Goal: Information Seeking & Learning: Understand process/instructions

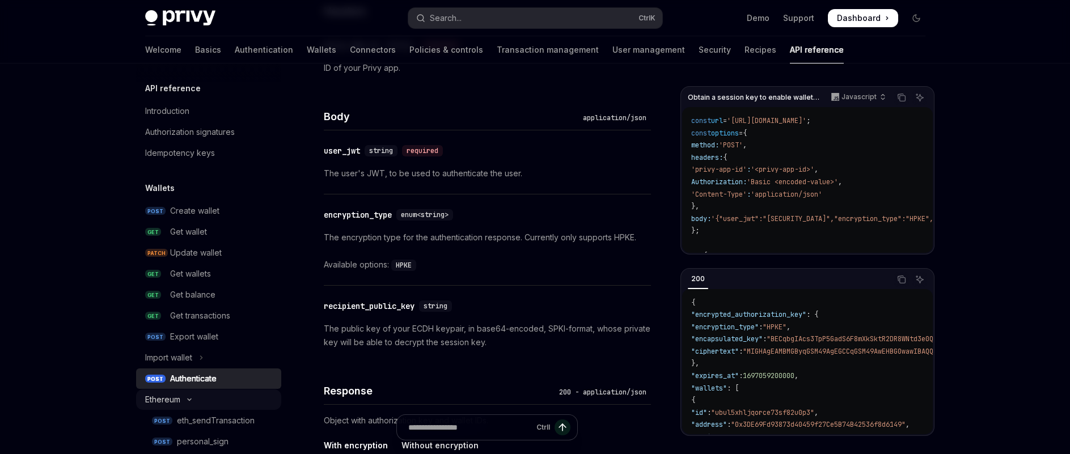
scroll to position [202, 0]
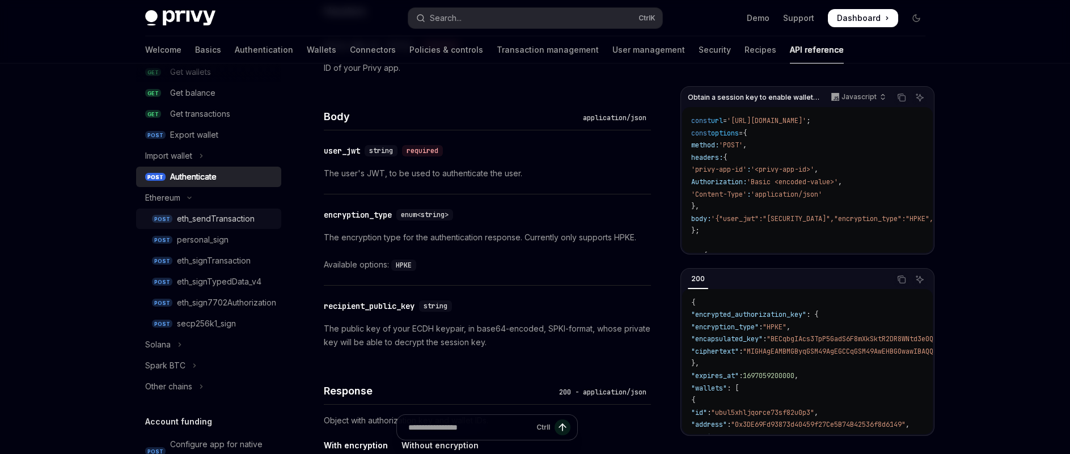
click at [217, 213] on div "eth_sendTransaction" at bounding box center [216, 219] width 78 height 14
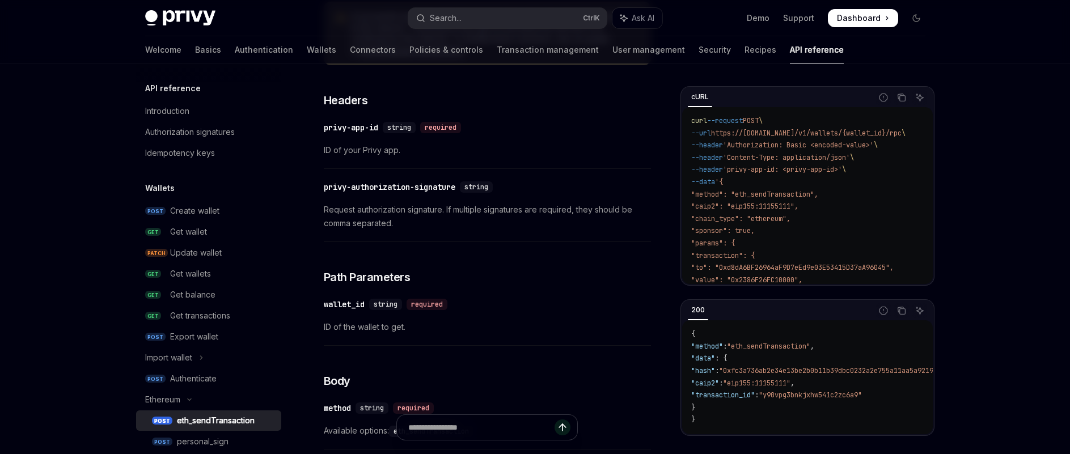
scroll to position [170, 0]
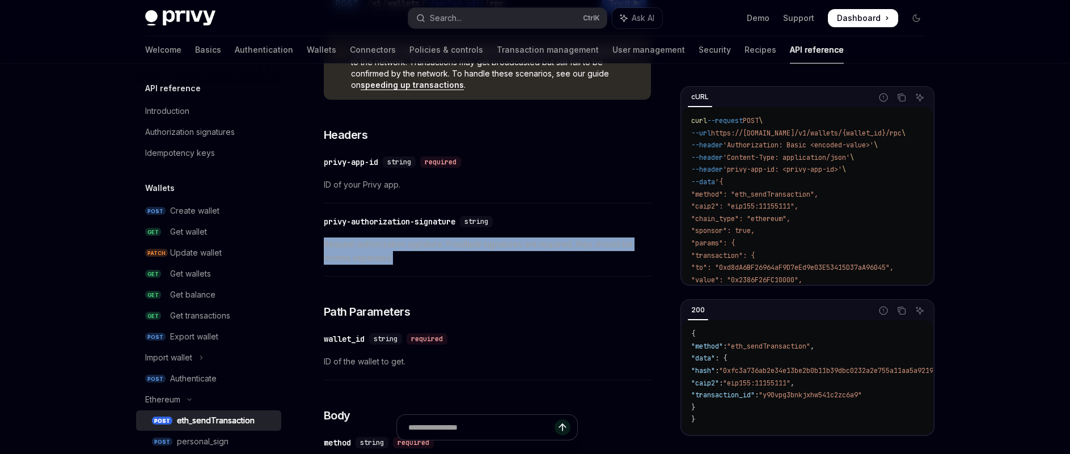
drag, startPoint x: 415, startPoint y: 257, endPoint x: 322, endPoint y: 236, distance: 95.4
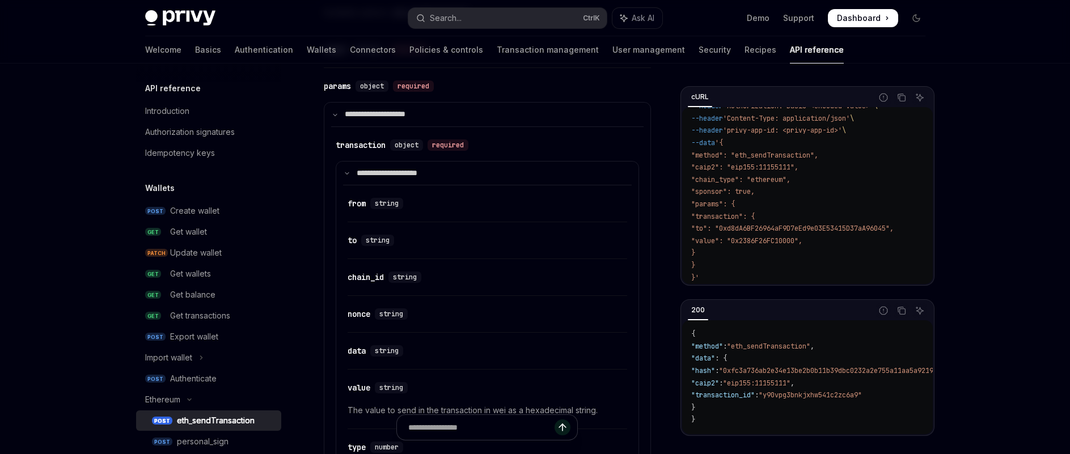
scroll to position [624, 0]
click at [367, 274] on div "chain_id" at bounding box center [366, 276] width 36 height 11
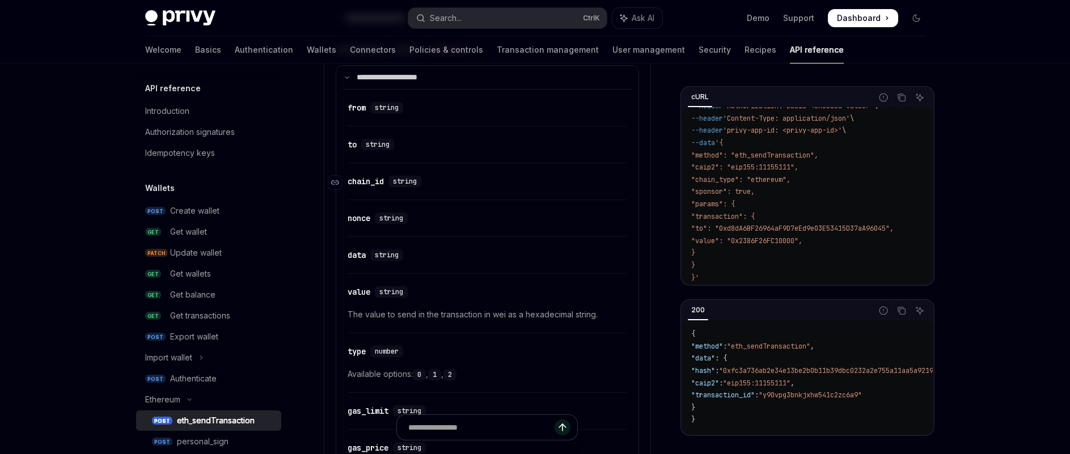
scroll to position [649, 0]
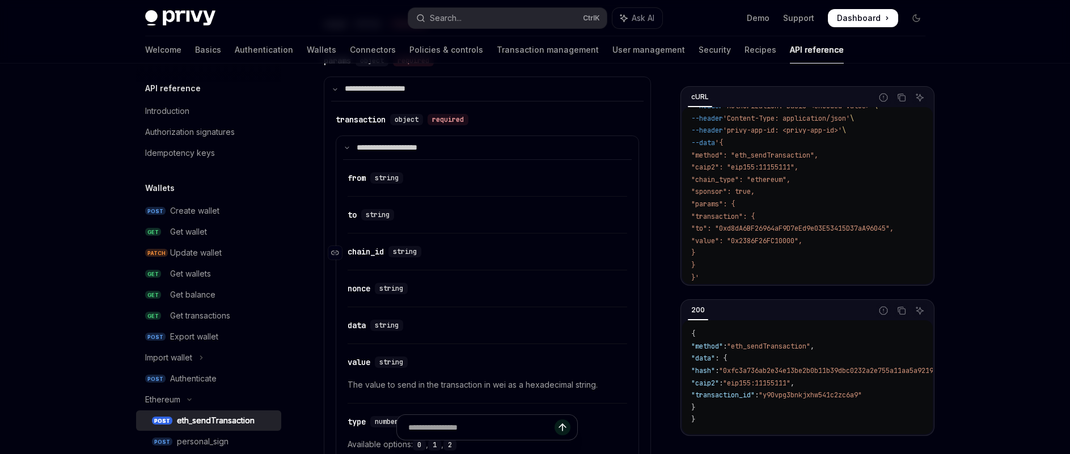
click at [353, 252] on div "chain_id" at bounding box center [366, 251] width 36 height 11
click at [335, 251] on icon "Navigate to header" at bounding box center [335, 253] width 8 height 7
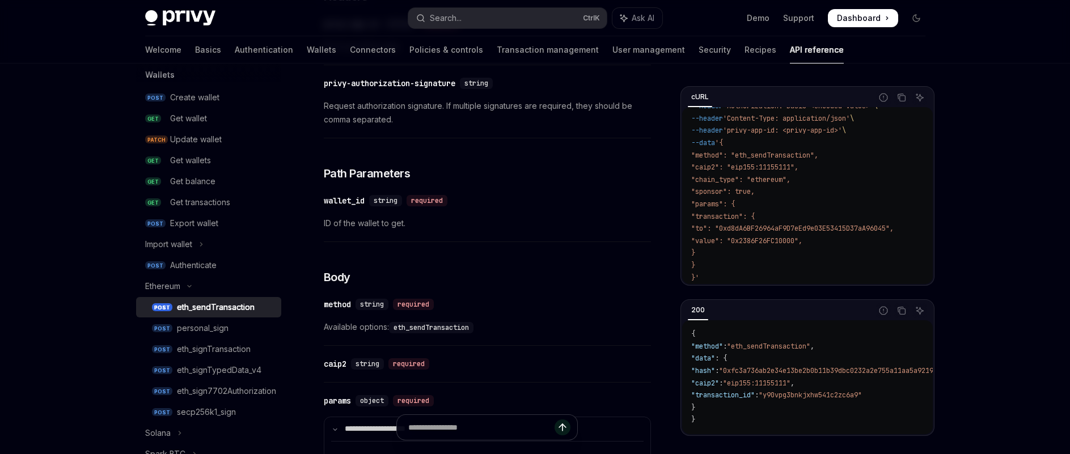
scroll to position [264, 0]
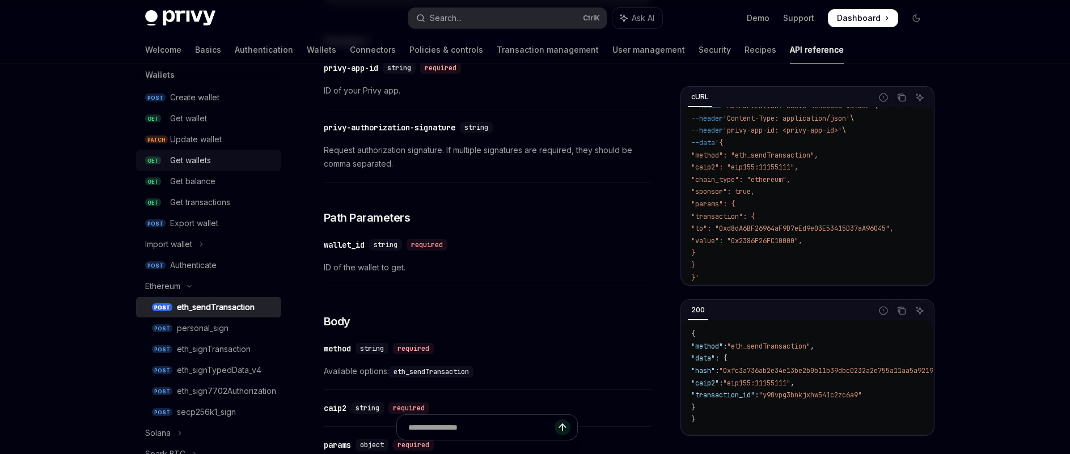
click at [220, 162] on div "Get wallets" at bounding box center [222, 161] width 104 height 14
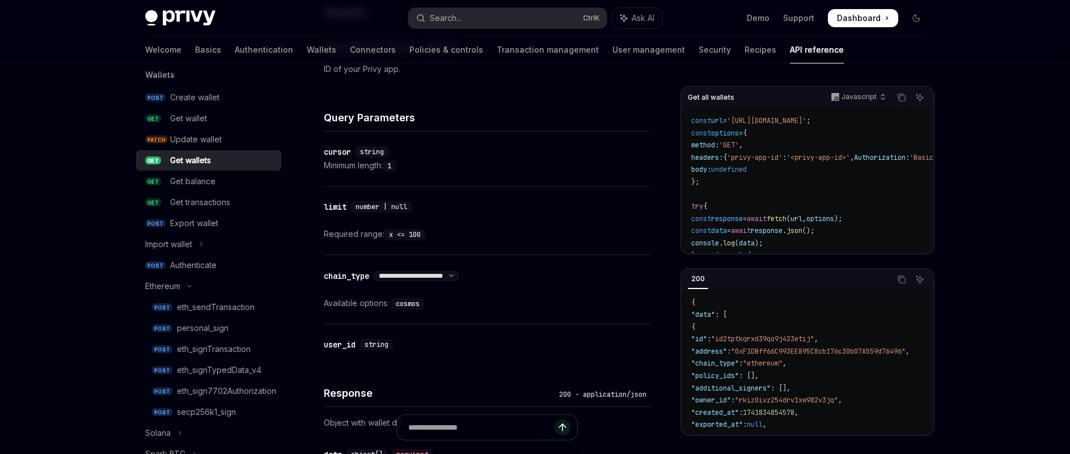
scroll to position [397, 0]
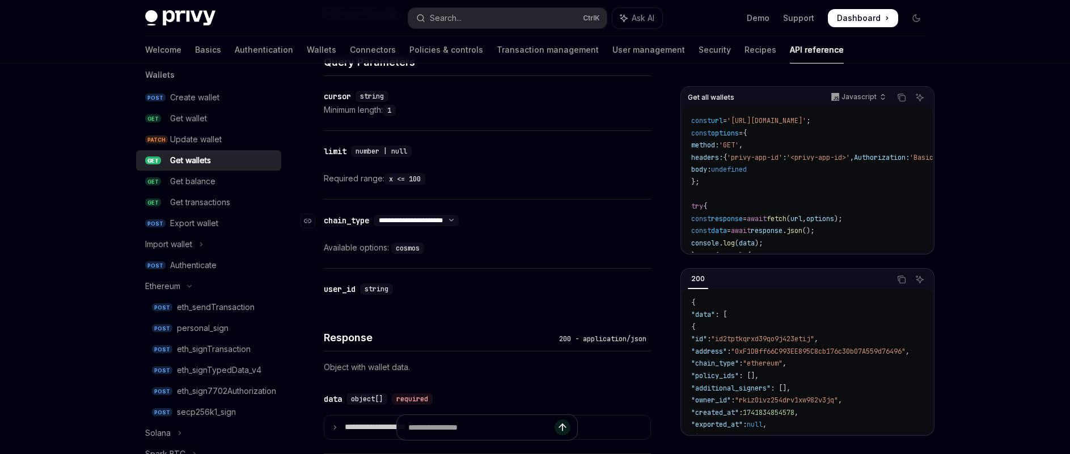
click at [459, 218] on select "**********" at bounding box center [416, 220] width 85 height 9
click at [223, 98] on div "Create wallet" at bounding box center [222, 98] width 104 height 14
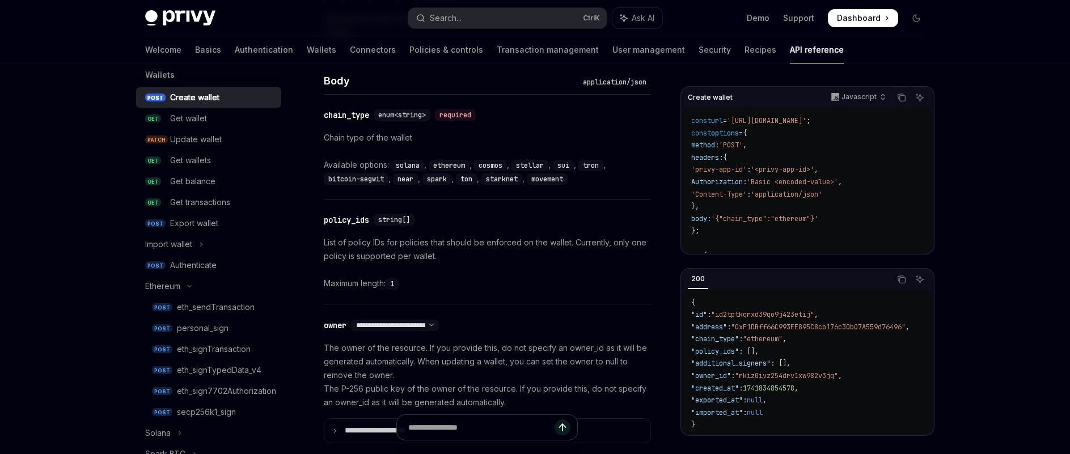
scroll to position [567, 0]
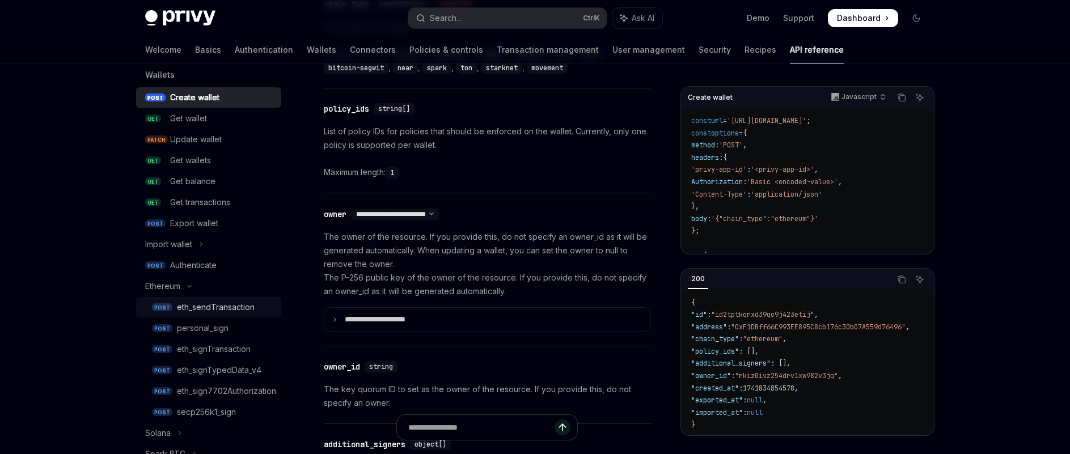
click at [246, 311] on div "eth_sendTransaction" at bounding box center [216, 308] width 78 height 14
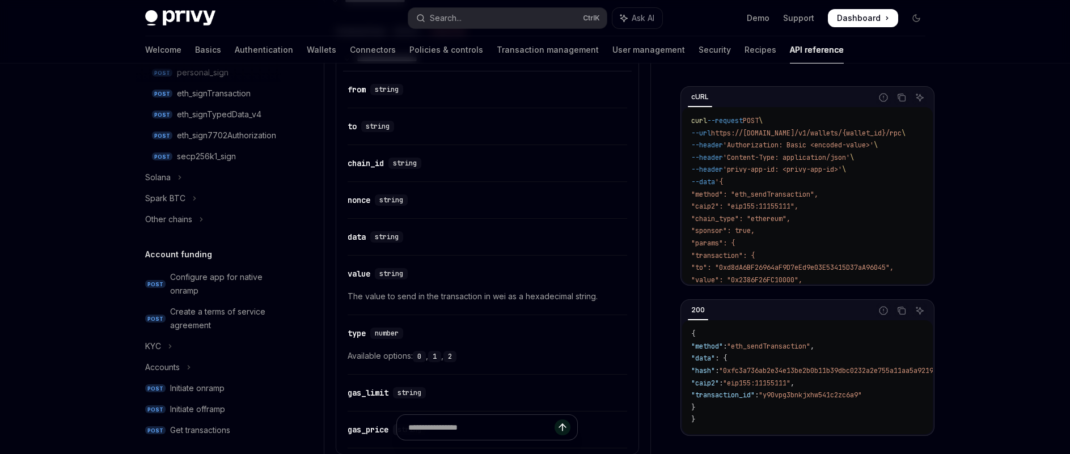
scroll to position [340, 0]
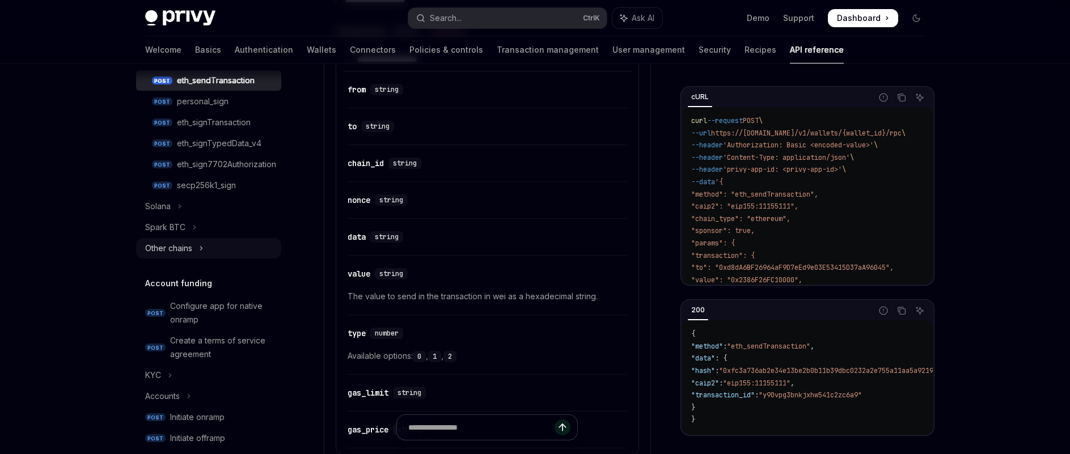
click at [200, 257] on button "Other chains" at bounding box center [208, 248] width 145 height 20
type textarea "*"
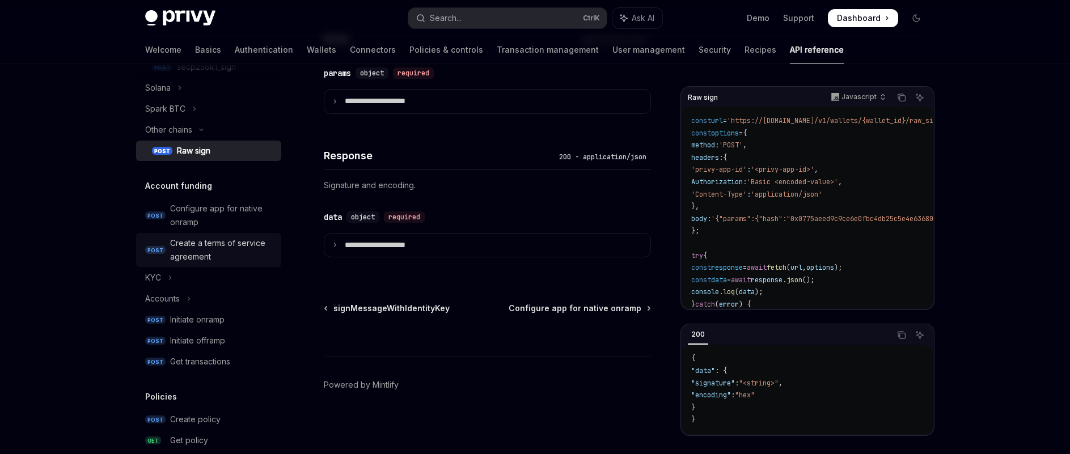
scroll to position [510, 0]
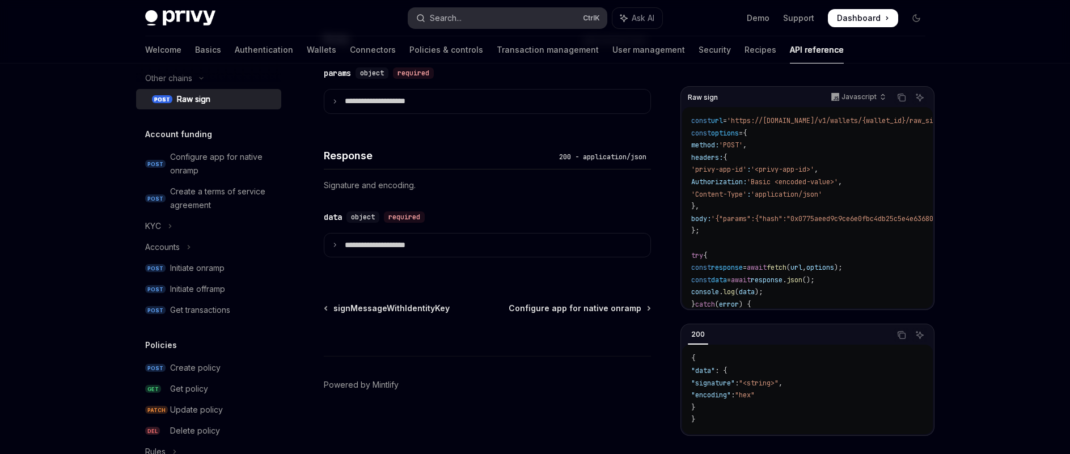
click at [453, 23] on div "Search..." at bounding box center [446, 18] width 32 height 14
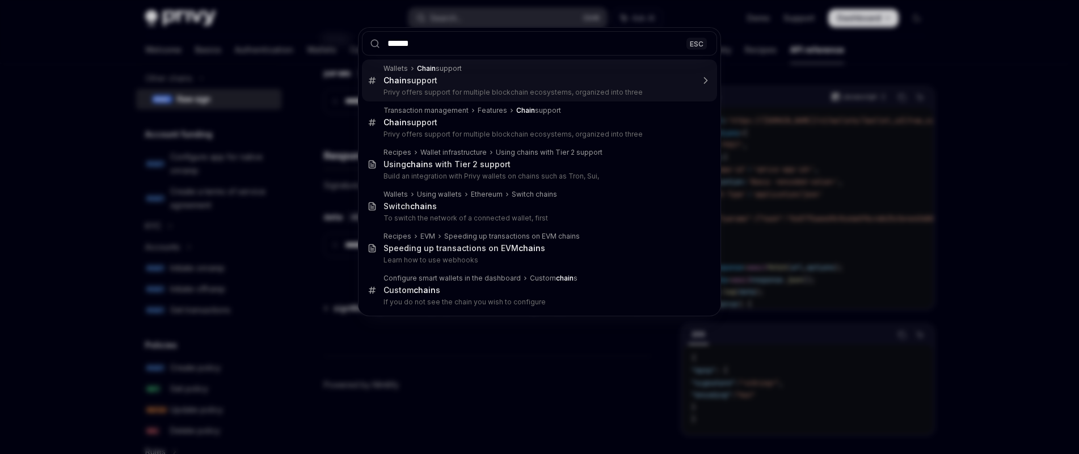
type input "*******"
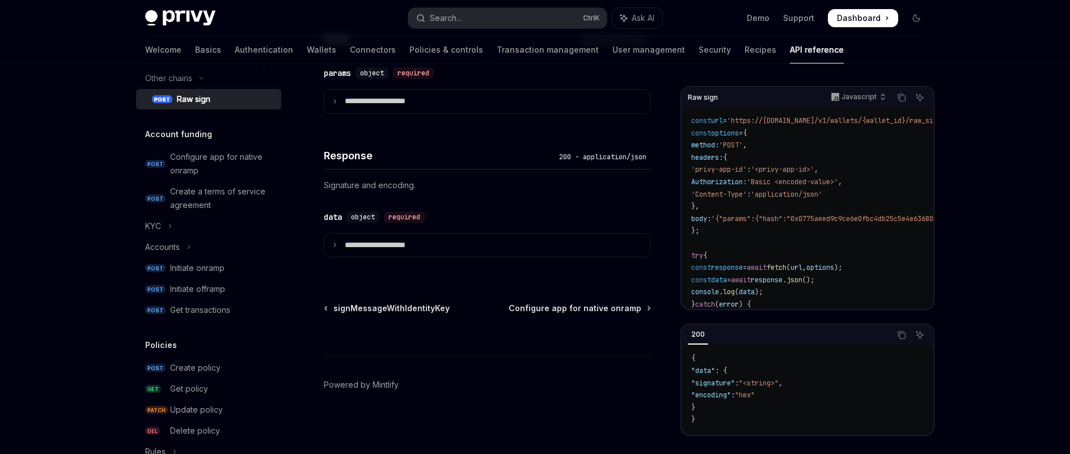
scroll to position [276, 0]
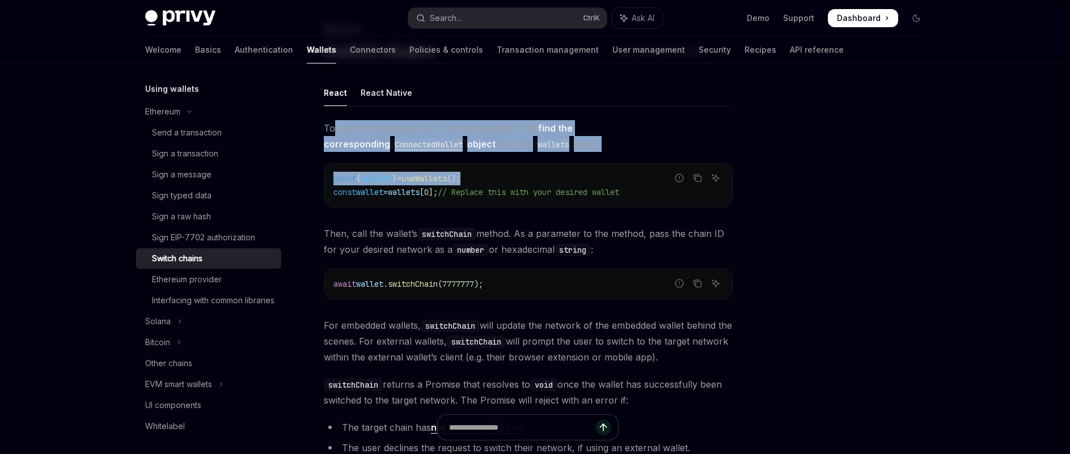
drag, startPoint x: 332, startPoint y: 128, endPoint x: 579, endPoint y: 152, distance: 247.9
click at [579, 152] on div "To switch the network of a connected wallet, first find the corresponding Conne…" at bounding box center [528, 290] width 409 height 340
click at [583, 151] on span "To switch the network of a connected wallet, first find the corresponding Conne…" at bounding box center [528, 136] width 409 height 32
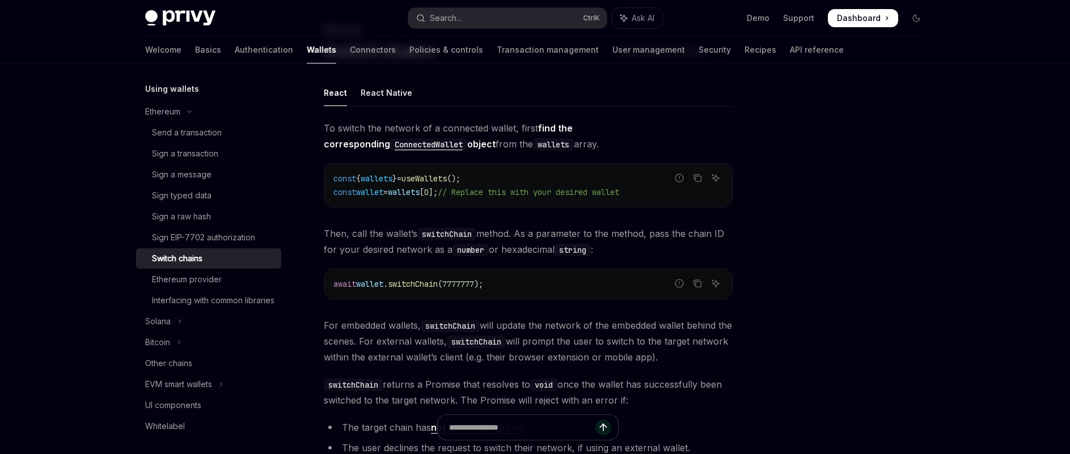
drag, startPoint x: 564, startPoint y: 136, endPoint x: 656, endPoint y: 129, distance: 91.6
click at [656, 129] on span "To switch the network of a connected wallet, first find the corresponding Conne…" at bounding box center [528, 136] width 409 height 32
click at [584, 145] on span "To switch the network of a connected wallet, first find the corresponding Conne…" at bounding box center [528, 136] width 409 height 32
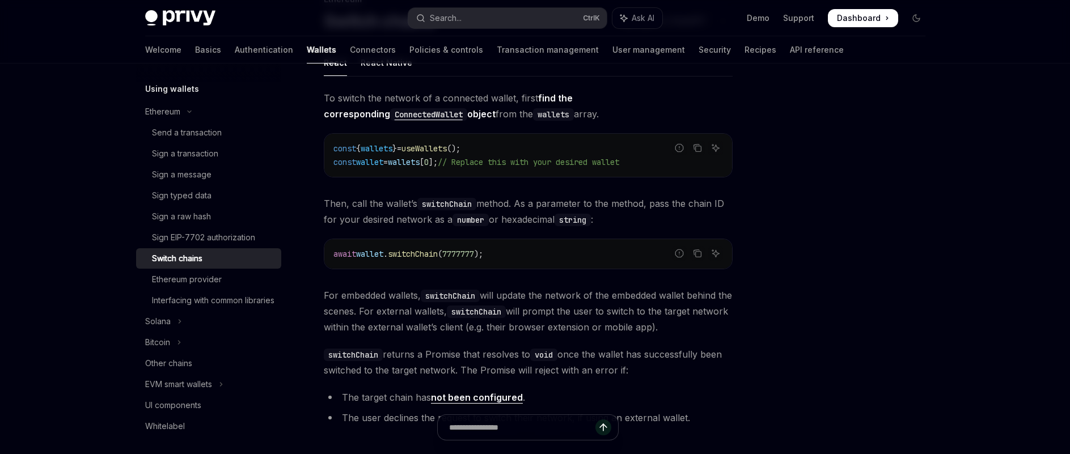
scroll to position [177, 0]
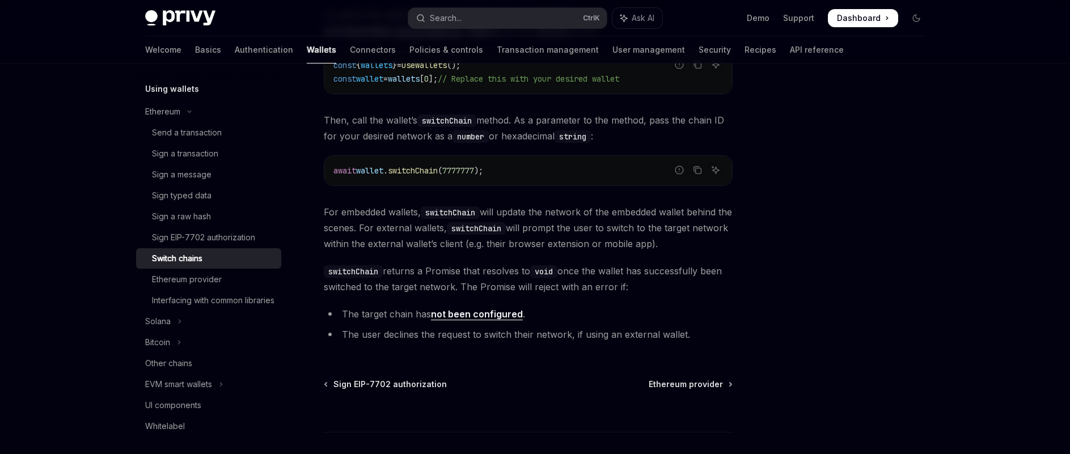
click at [345, 272] on code "switchChain" at bounding box center [353, 271] width 59 height 12
click at [438, 124] on code "switchChain" at bounding box center [446, 121] width 59 height 12
drag, startPoint x: 438, startPoint y: 124, endPoint x: 520, endPoint y: 124, distance: 81.1
click at [439, 124] on code "switchChain" at bounding box center [446, 121] width 59 height 12
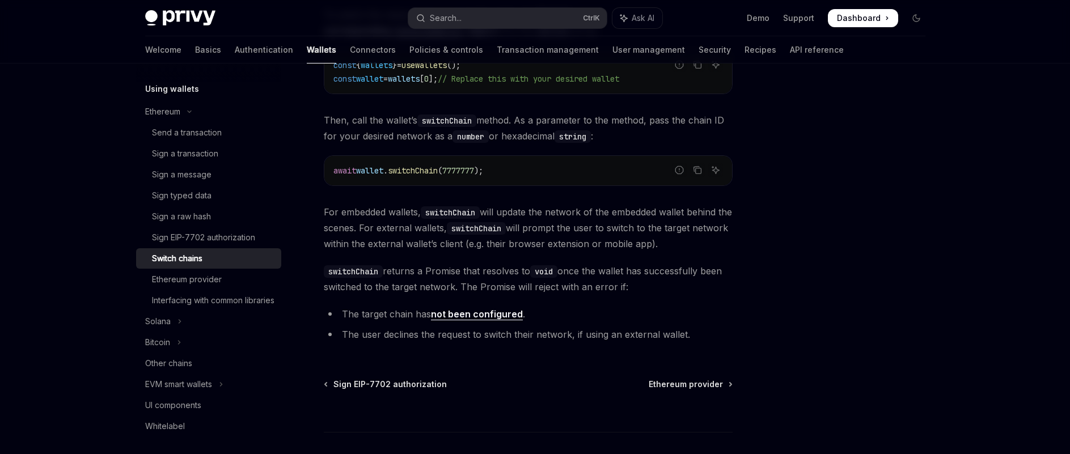
click at [538, 138] on span "Then, call the wallet’s switchChain method. As a parameter to the method, pass …" at bounding box center [528, 128] width 409 height 32
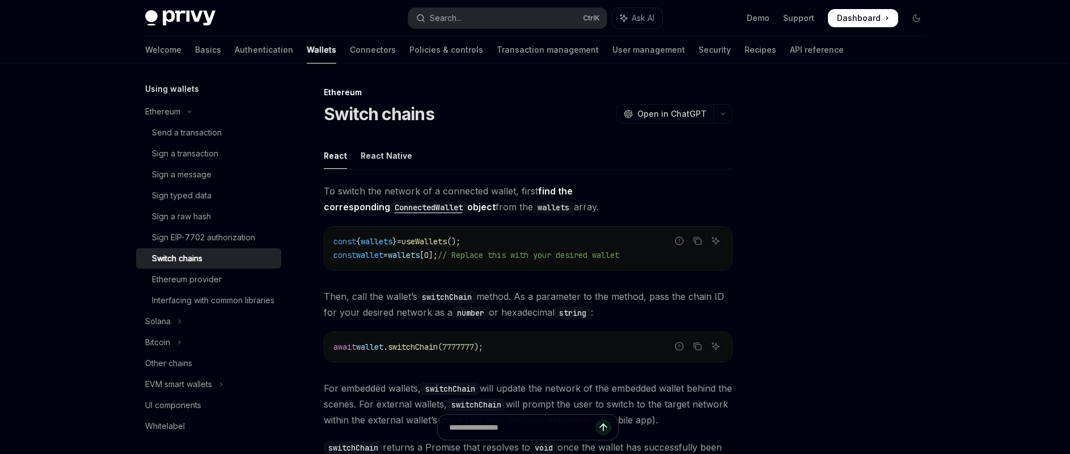
scroll to position [0, 0]
click at [467, 202] on code "ConnectedWallet" at bounding box center [428, 208] width 77 height 12
type textarea "*"
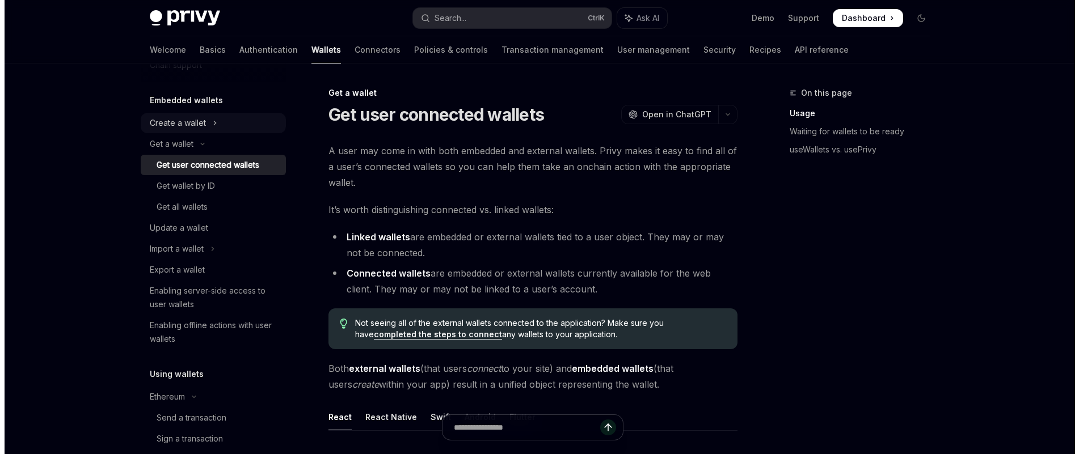
scroll to position [57, 0]
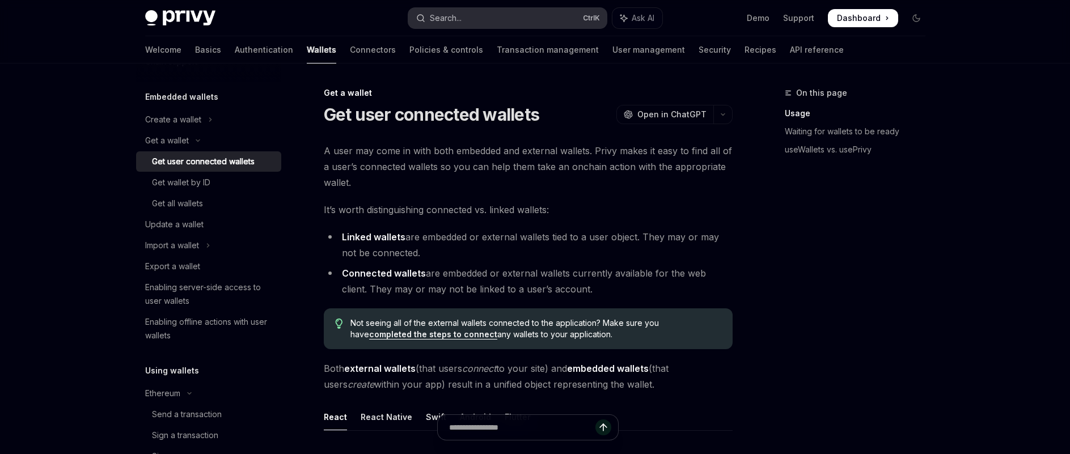
click at [451, 24] on div "Search..." at bounding box center [446, 18] width 32 height 14
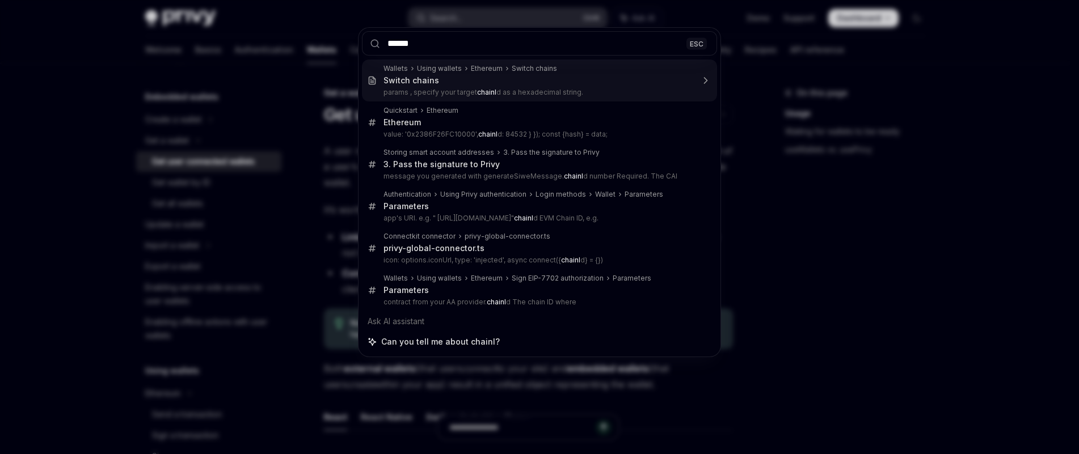
type input "*******"
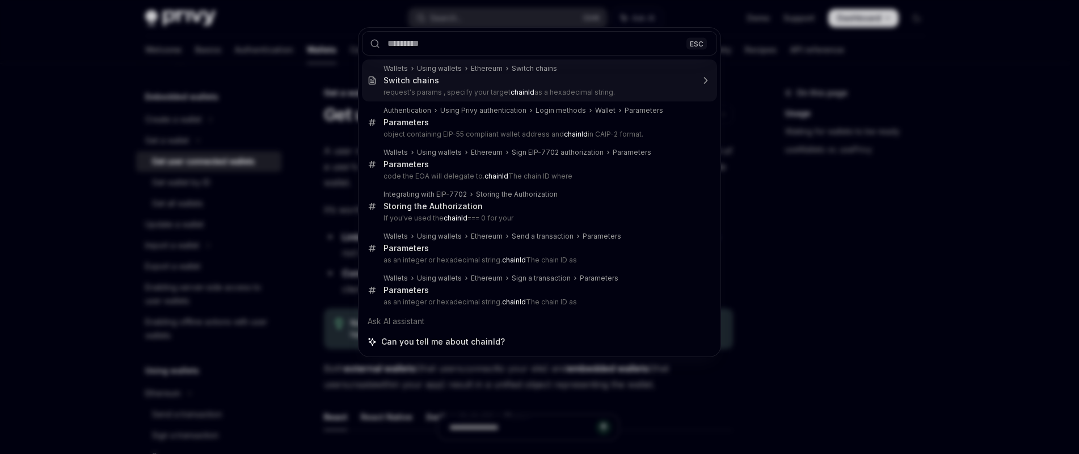
type textarea "*"
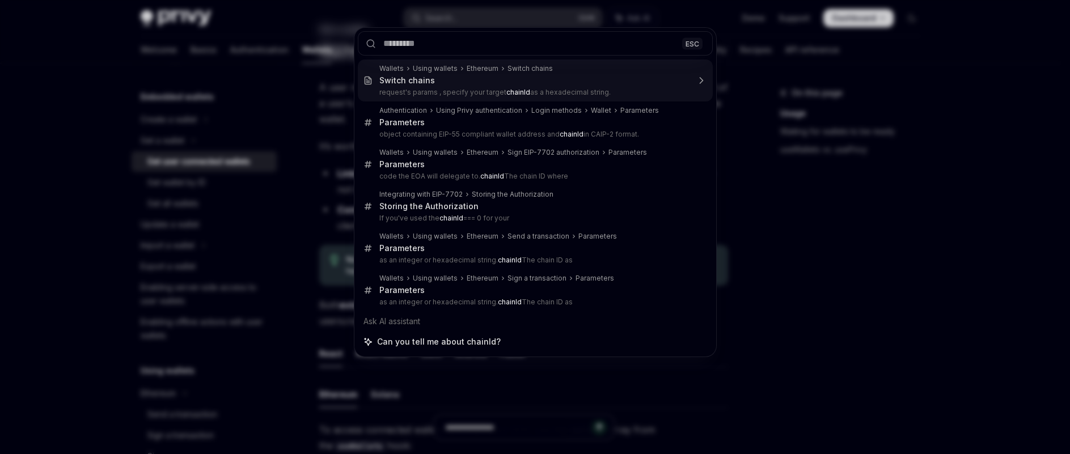
scroll to position [339, 0]
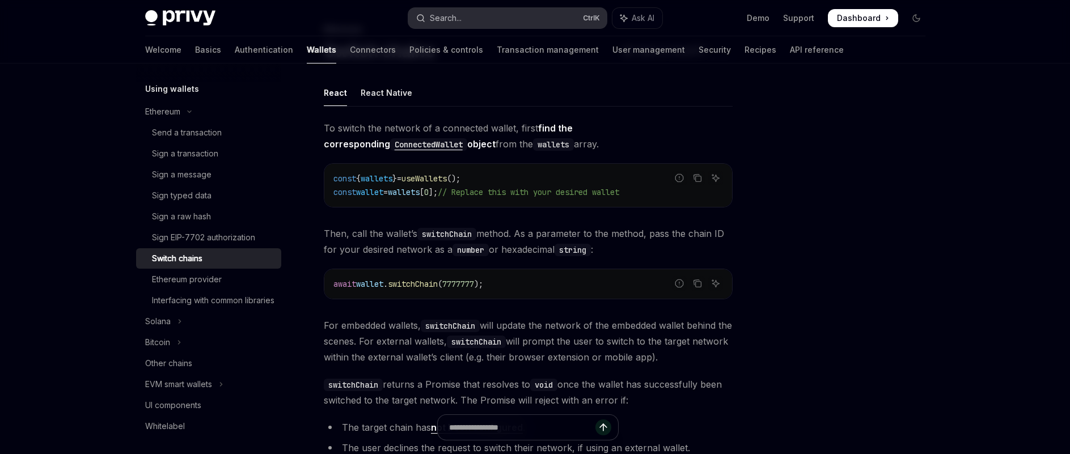
click at [487, 19] on button "Search... Ctrl K" at bounding box center [507, 18] width 199 height 20
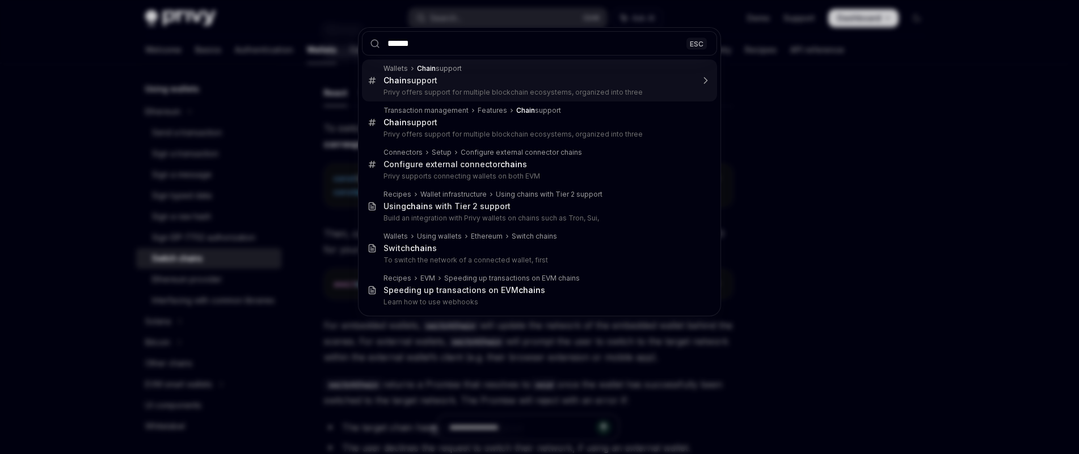
type input "*******"
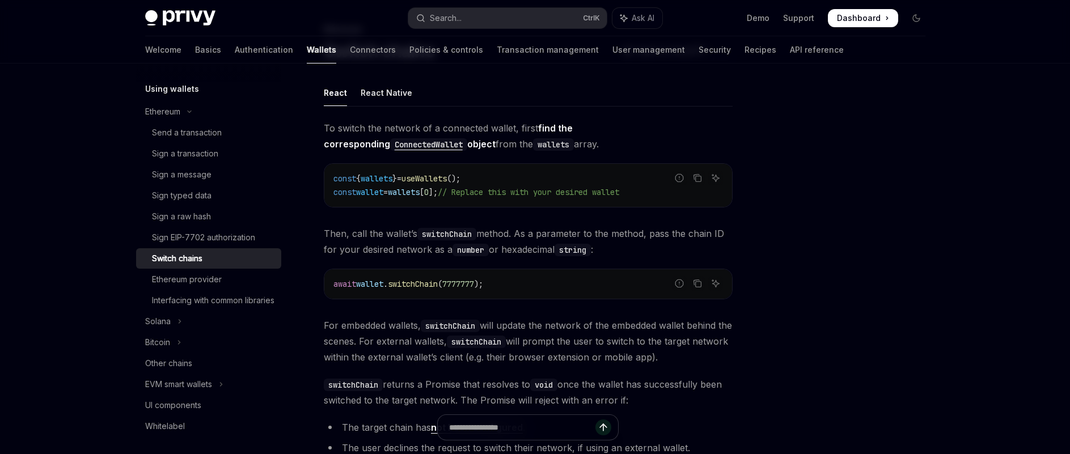
type textarea "*"
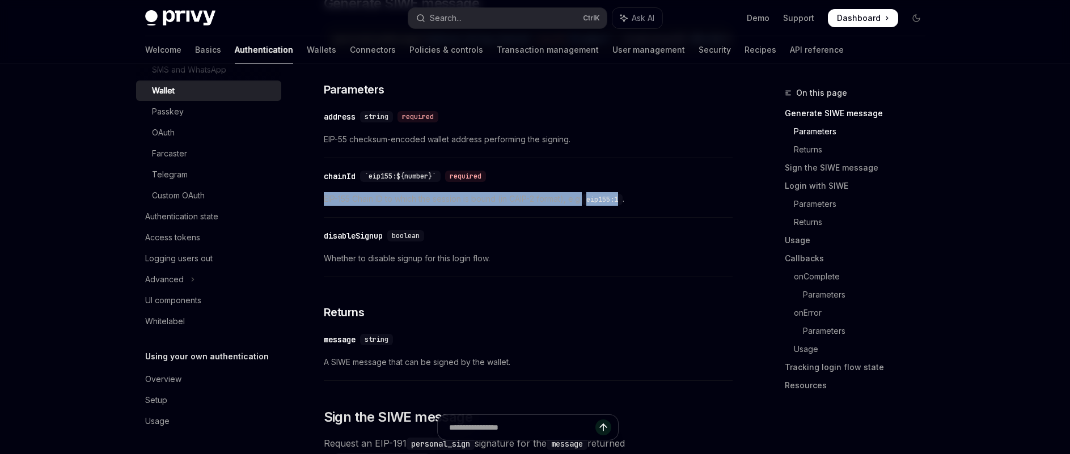
drag, startPoint x: 322, startPoint y: 204, endPoint x: 626, endPoint y: 204, distance: 304.6
copy span "EIP-155 Chain ID to which the session is bound (in CAIP-2 format), e.g. eip155:1"
drag, startPoint x: 999, startPoint y: 147, endPoint x: 943, endPoint y: 52, distance: 110.8
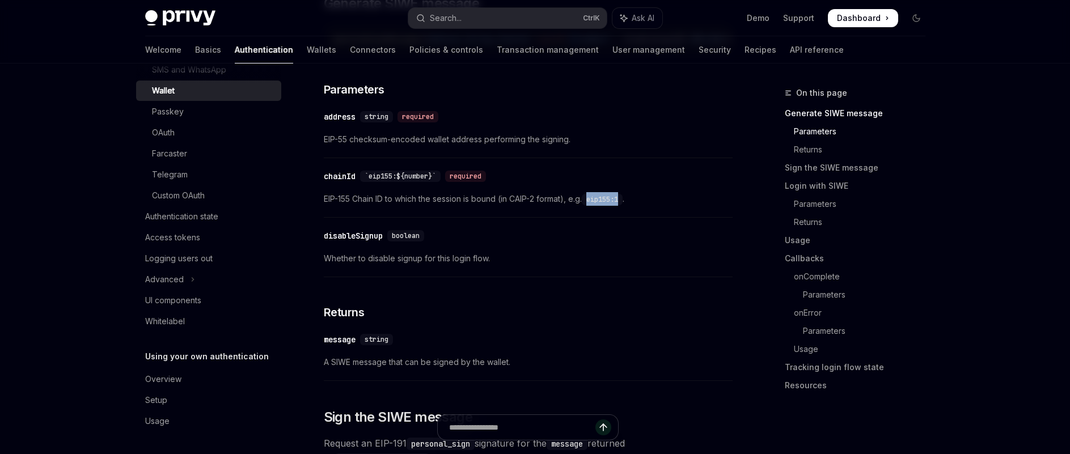
drag, startPoint x: 595, startPoint y: 206, endPoint x: 632, endPoint y: 201, distance: 37.2
click at [632, 201] on span "EIP-155 Chain ID to which the session is bound (in CAIP-2 format), e.g. eip155:…" at bounding box center [528, 199] width 409 height 14
copy code "eip155:1"
